Goal: Task Accomplishment & Management: Manage account settings

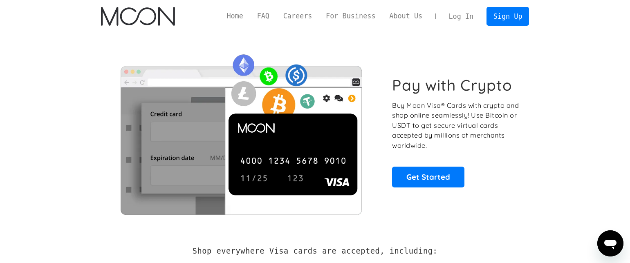
click at [466, 20] on link "Log In" at bounding box center [461, 16] width 38 height 18
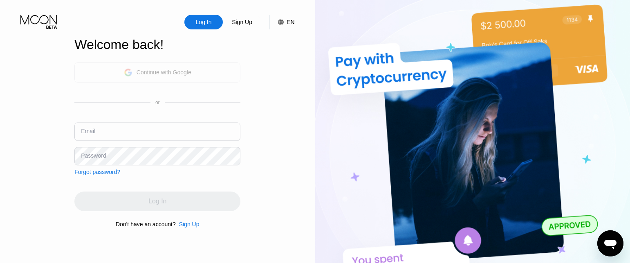
click at [174, 69] on div "Continue with Google" at bounding box center [164, 72] width 55 height 7
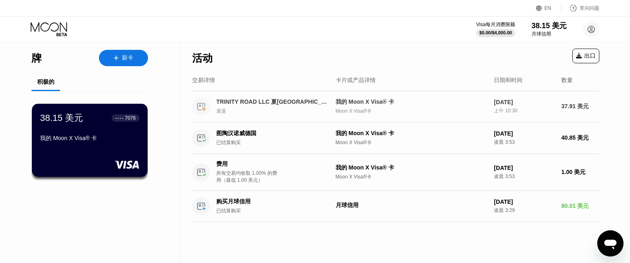
click at [280, 105] on font "TRINITY ROAD LLC 夏洛特 美国" at bounding box center [277, 102] width 122 height 7
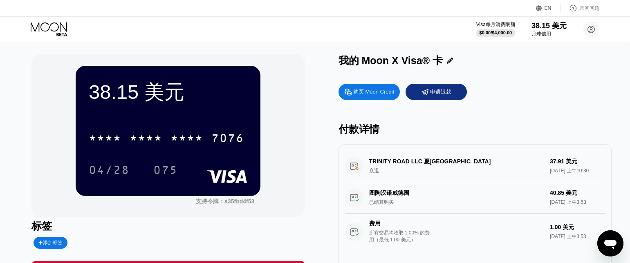
drag, startPoint x: 292, startPoint y: 121, endPoint x: 279, endPoint y: 88, distance: 35.1
click at [279, 88] on div "38.15 美元 * * * * * * * * * * * * 7076 04/28 075 支持令牌： a35fbd4f53" at bounding box center [167, 136] width 273 height 164
click at [135, 84] on font "38.15 美元" at bounding box center [136, 92] width 95 height 22
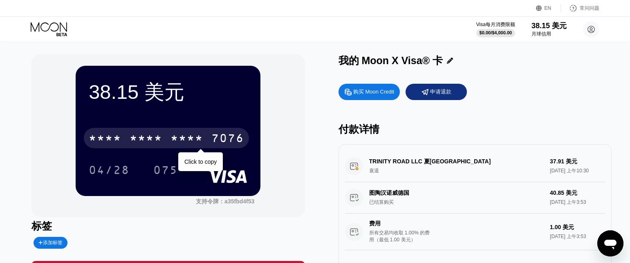
click at [146, 136] on font "*" at bounding box center [142, 139] width 8 height 13
